Goal: Task Accomplishment & Management: Manage account settings

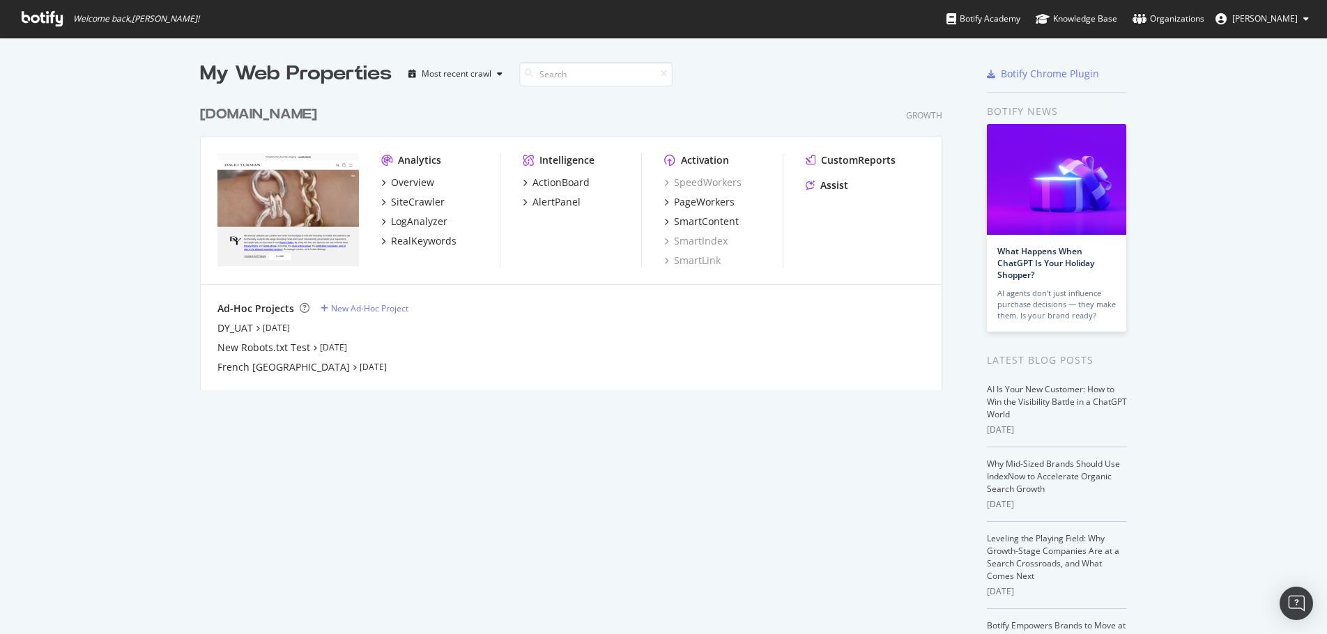
scroll to position [624, 1306]
click at [497, 75] on icon "button" at bounding box center [500, 74] width 6 height 8
click at [724, 78] on div "My Web Properties Most recent crawl" at bounding box center [530, 74] width 660 height 28
click at [298, 116] on div "[DOMAIN_NAME]" at bounding box center [258, 115] width 117 height 20
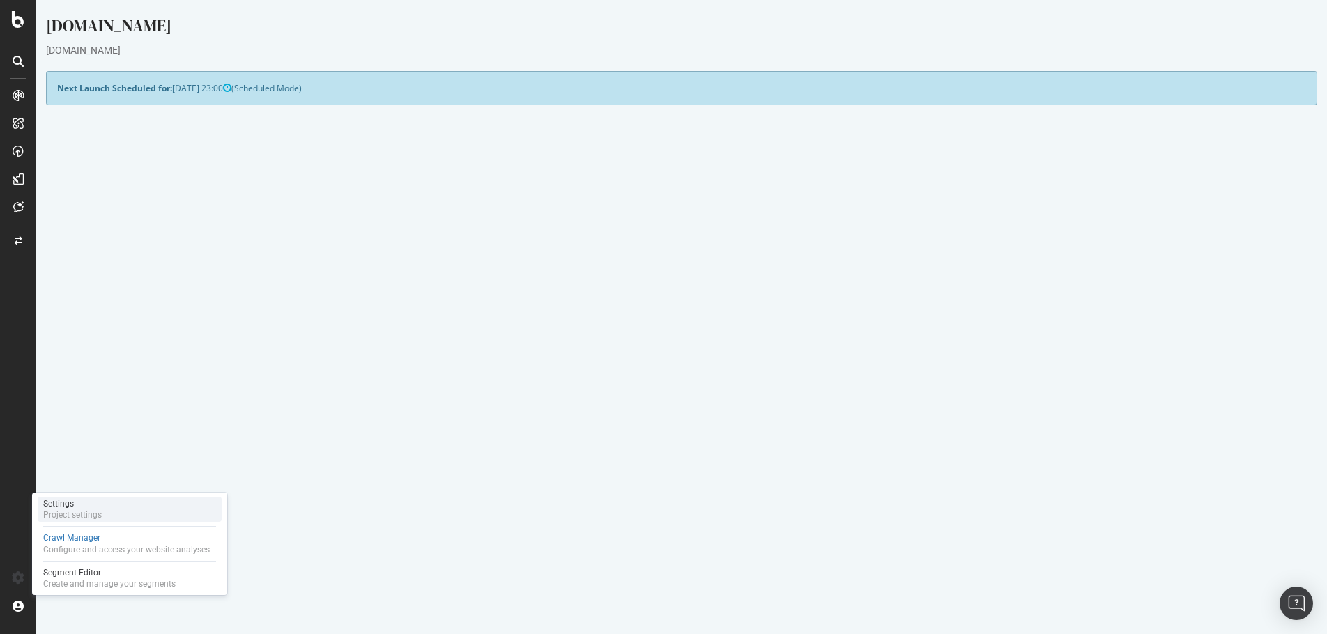
click at [113, 516] on div "Settings Project settings" at bounding box center [130, 509] width 184 height 25
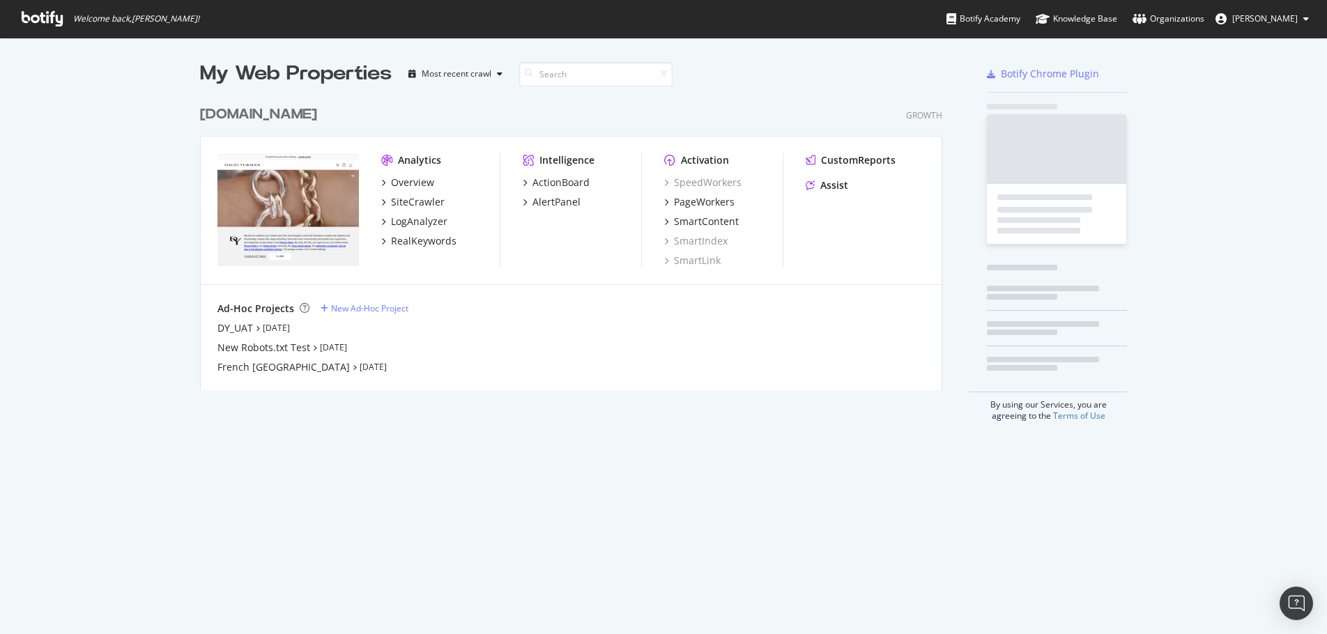
scroll to position [624, 1306]
